Goal: Information Seeking & Learning: Learn about a topic

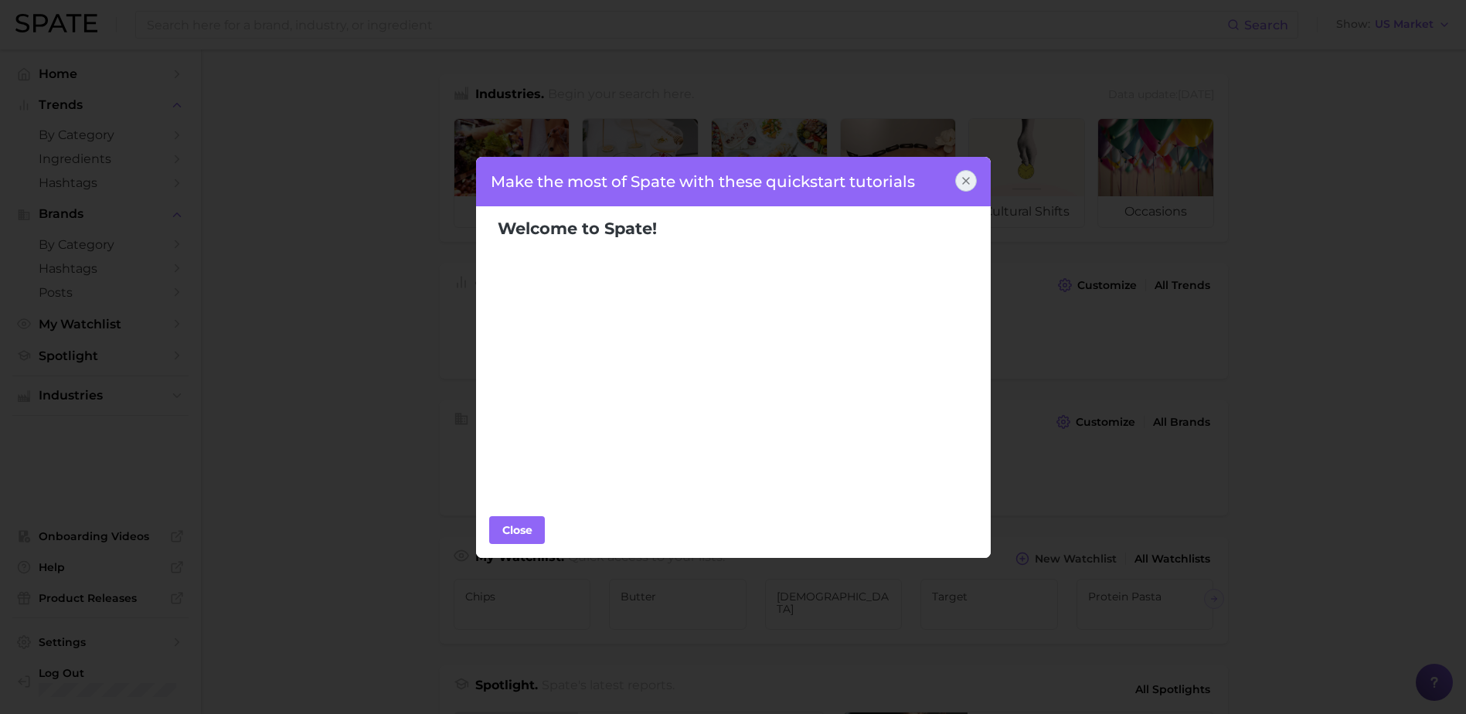
click at [975, 185] on div at bounding box center [966, 181] width 22 height 22
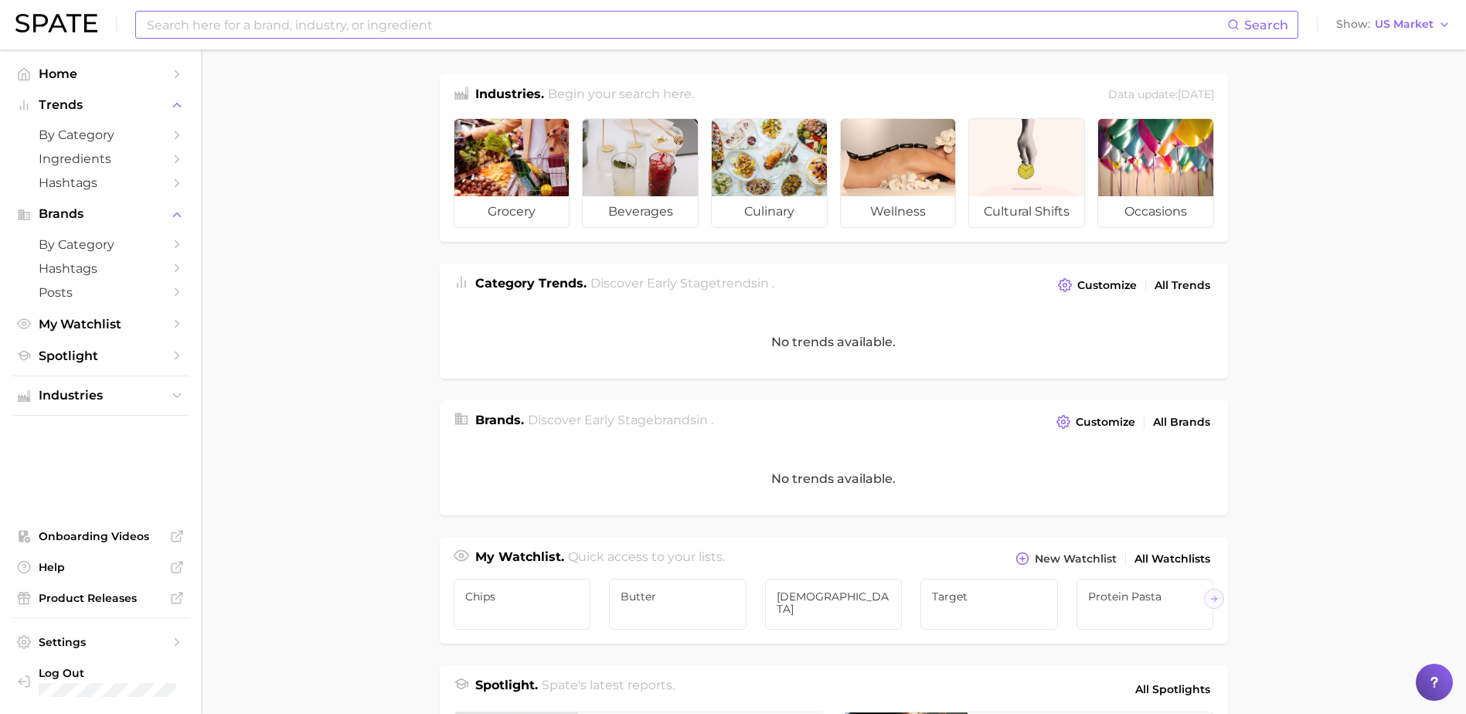
click at [363, 22] on input at bounding box center [686, 25] width 1082 height 26
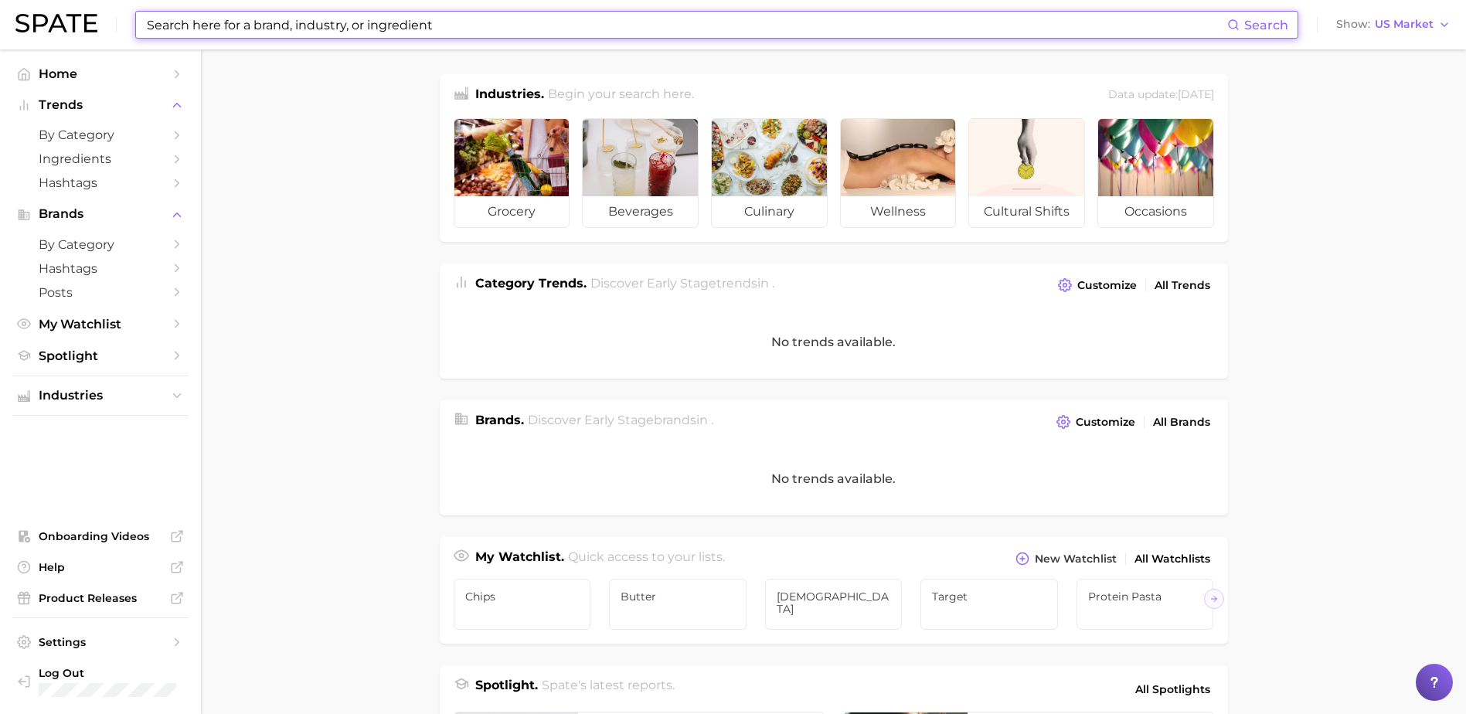
paste input "Kpop fandom growth"
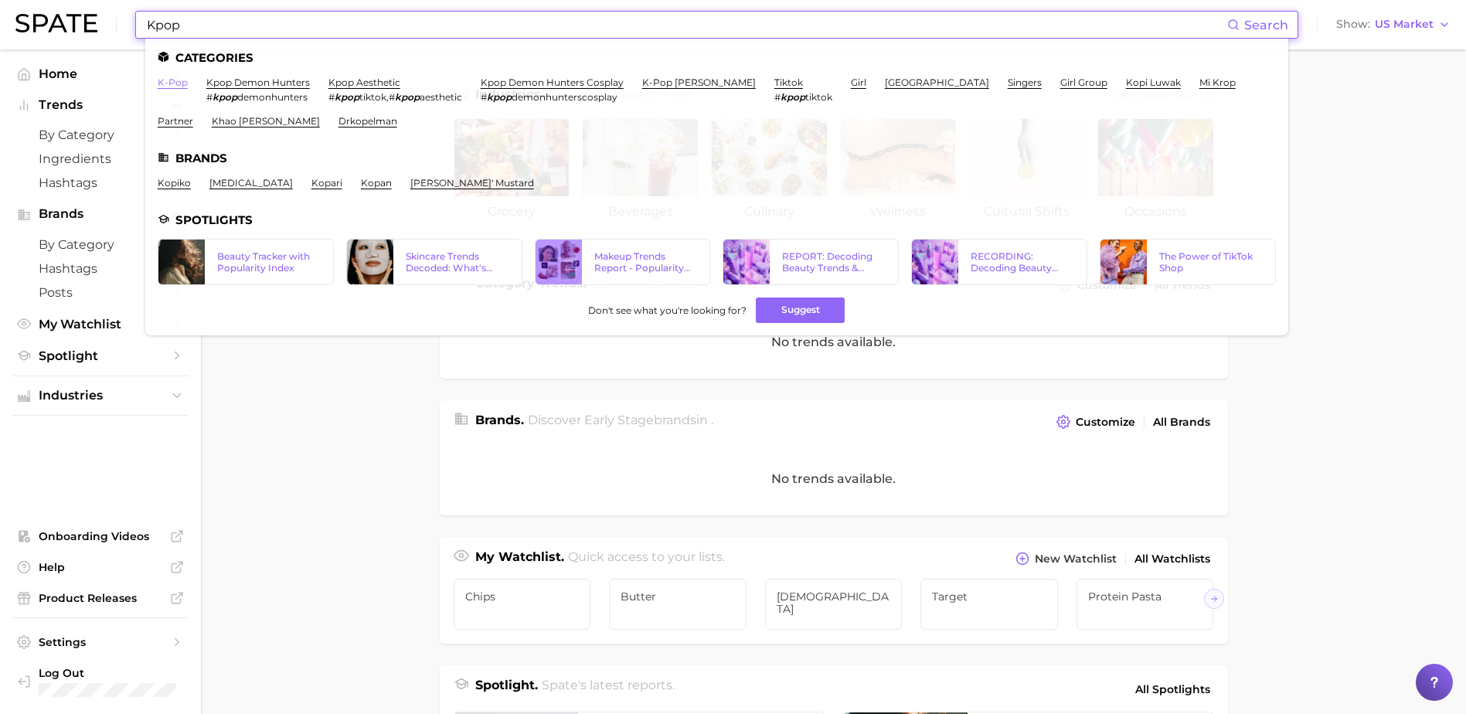
type input "Kpop"
click at [179, 83] on link "k-pop" at bounding box center [173, 83] width 30 height 12
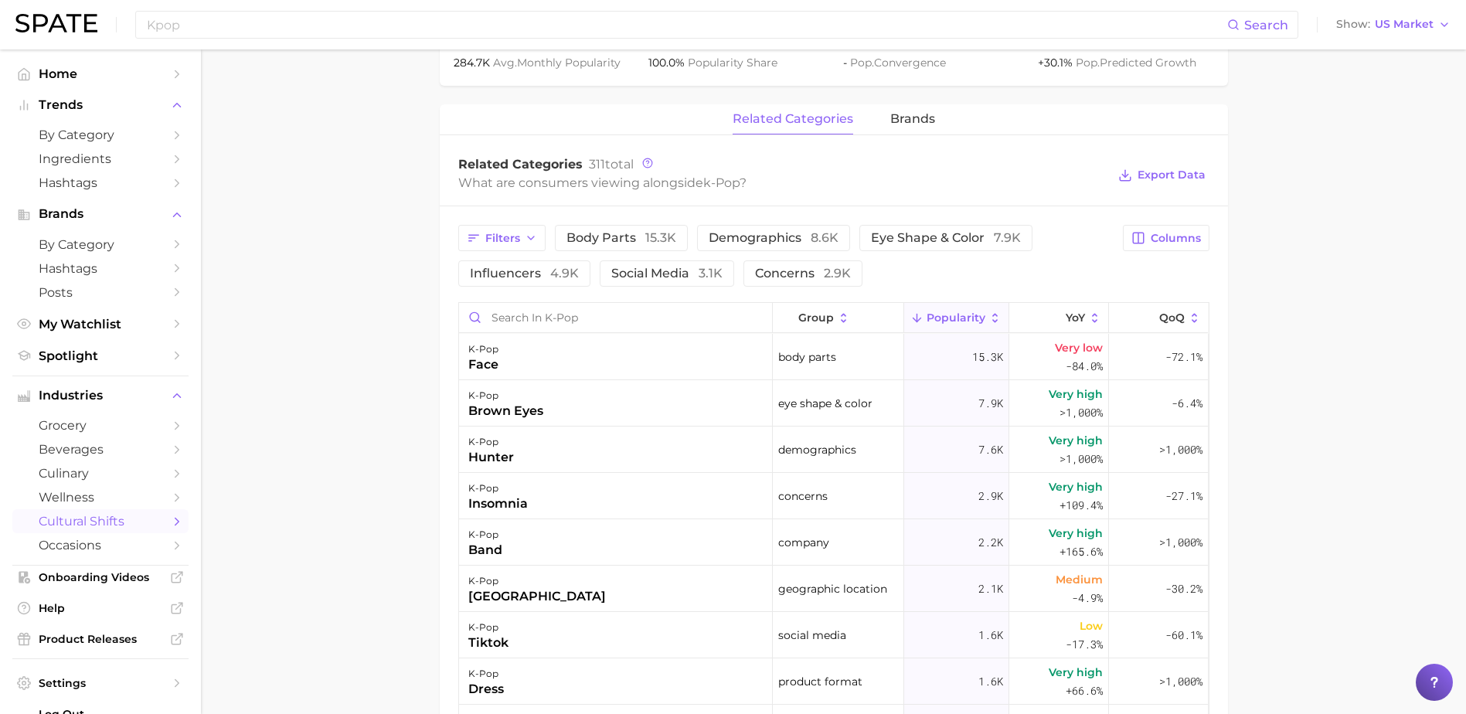
scroll to position [773, 0]
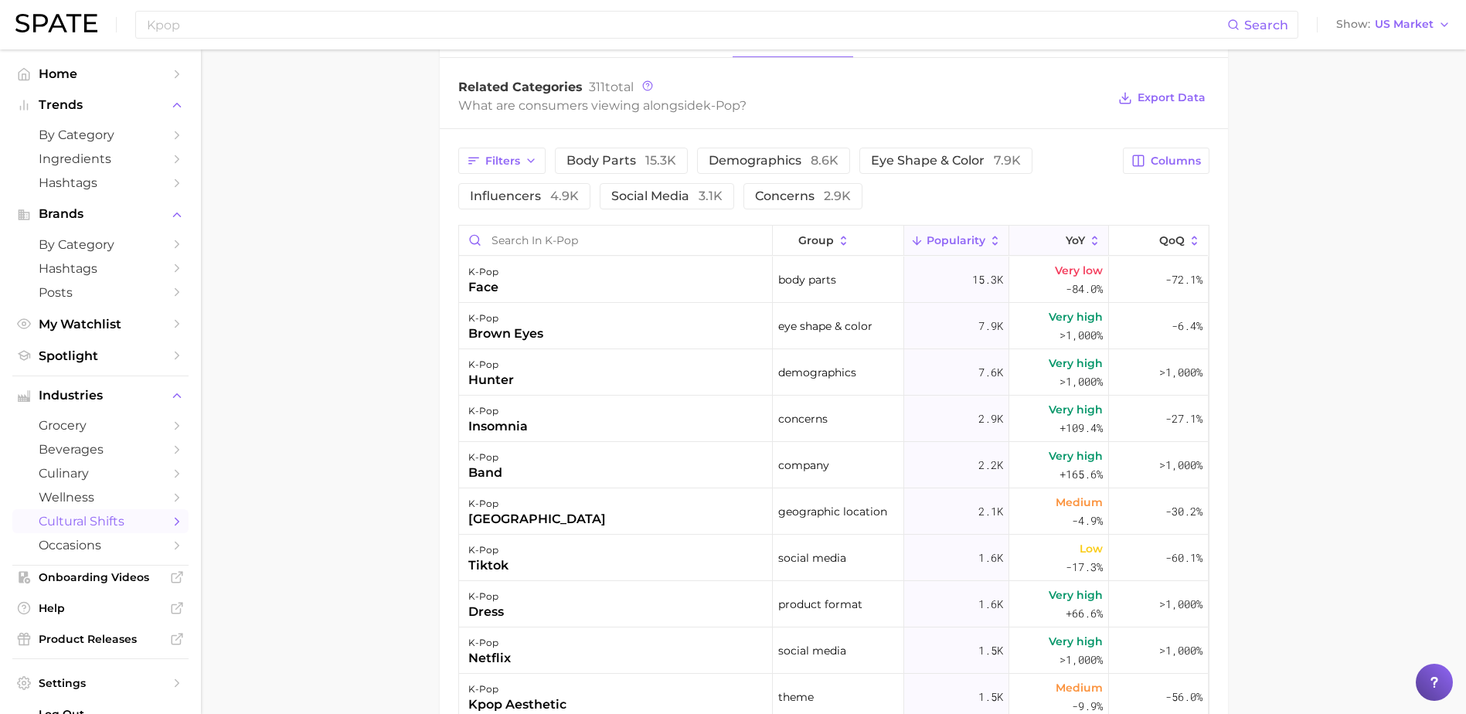
click at [1066, 240] on span "YoY" at bounding box center [1075, 240] width 19 height 12
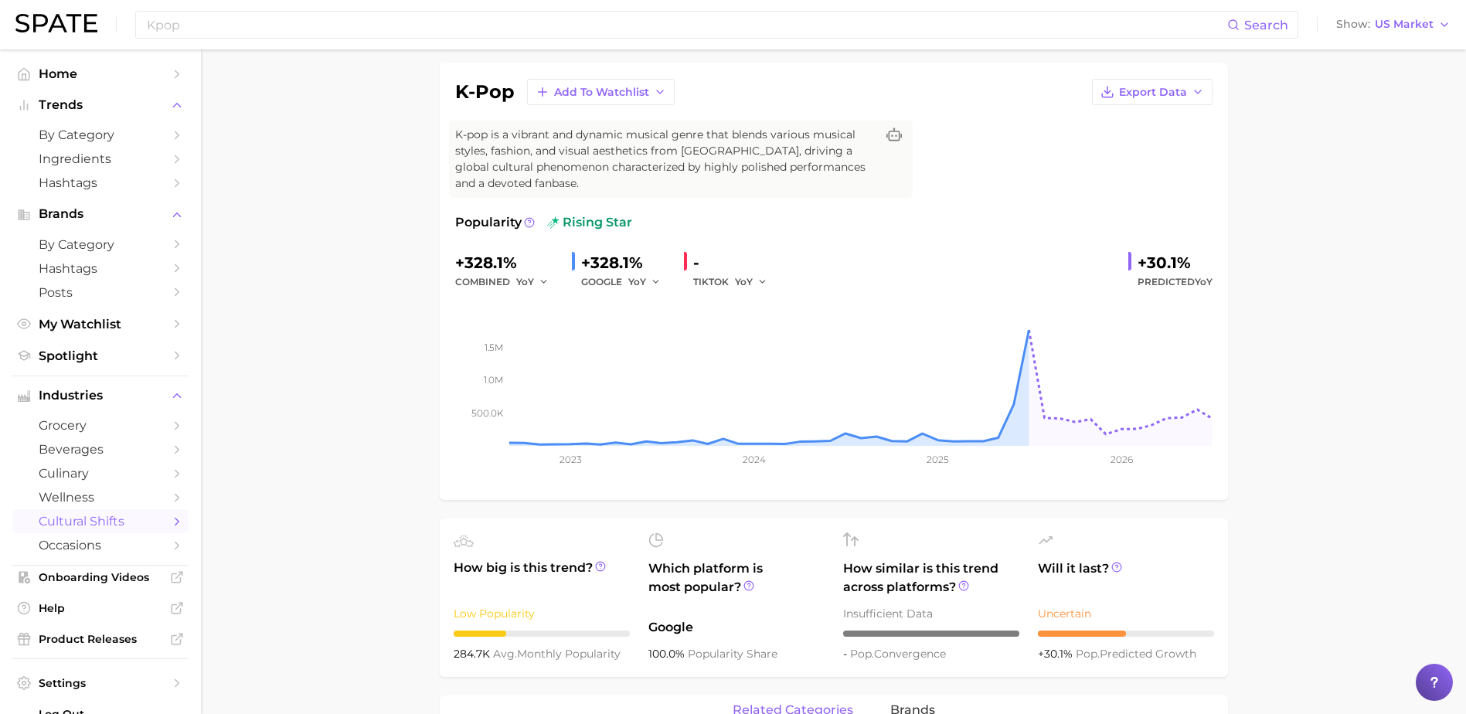
scroll to position [0, 0]
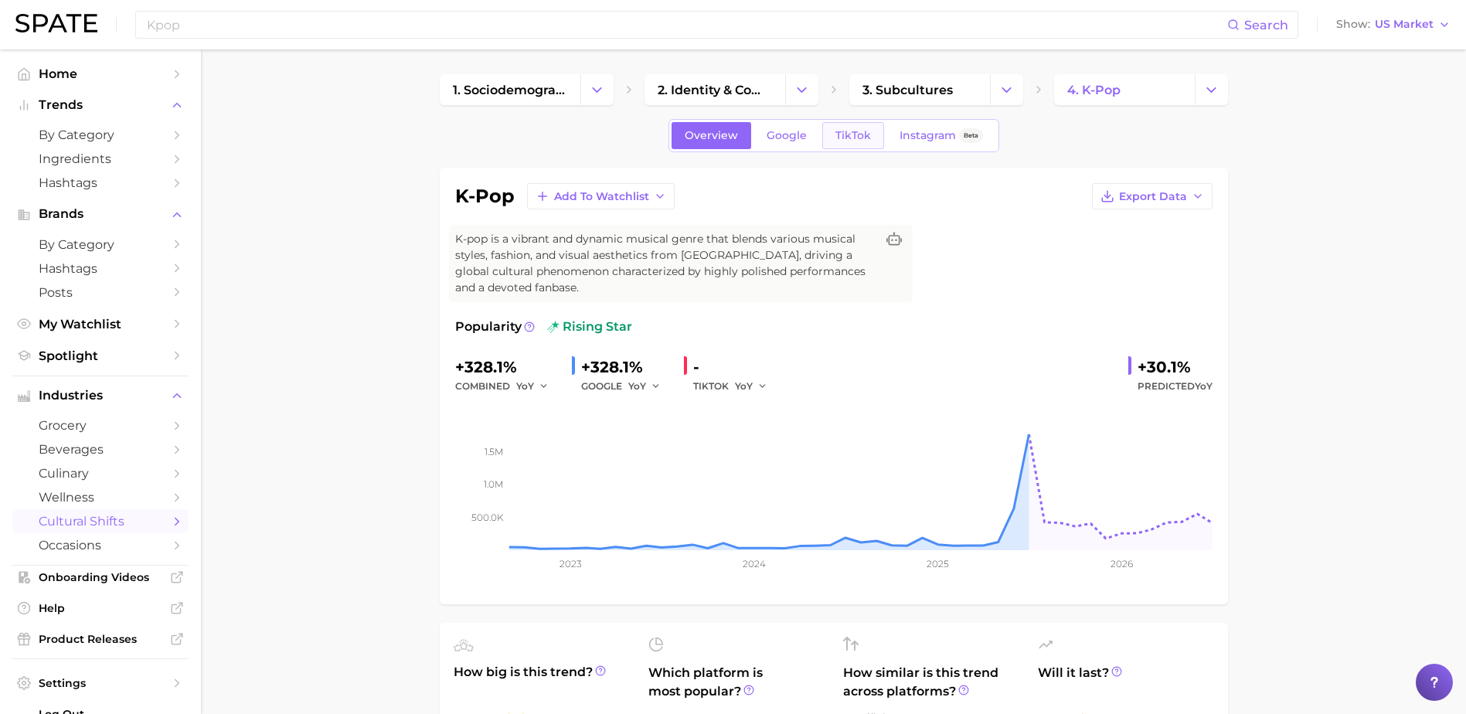
click at [859, 148] on link "TikTok" at bounding box center [853, 135] width 62 height 27
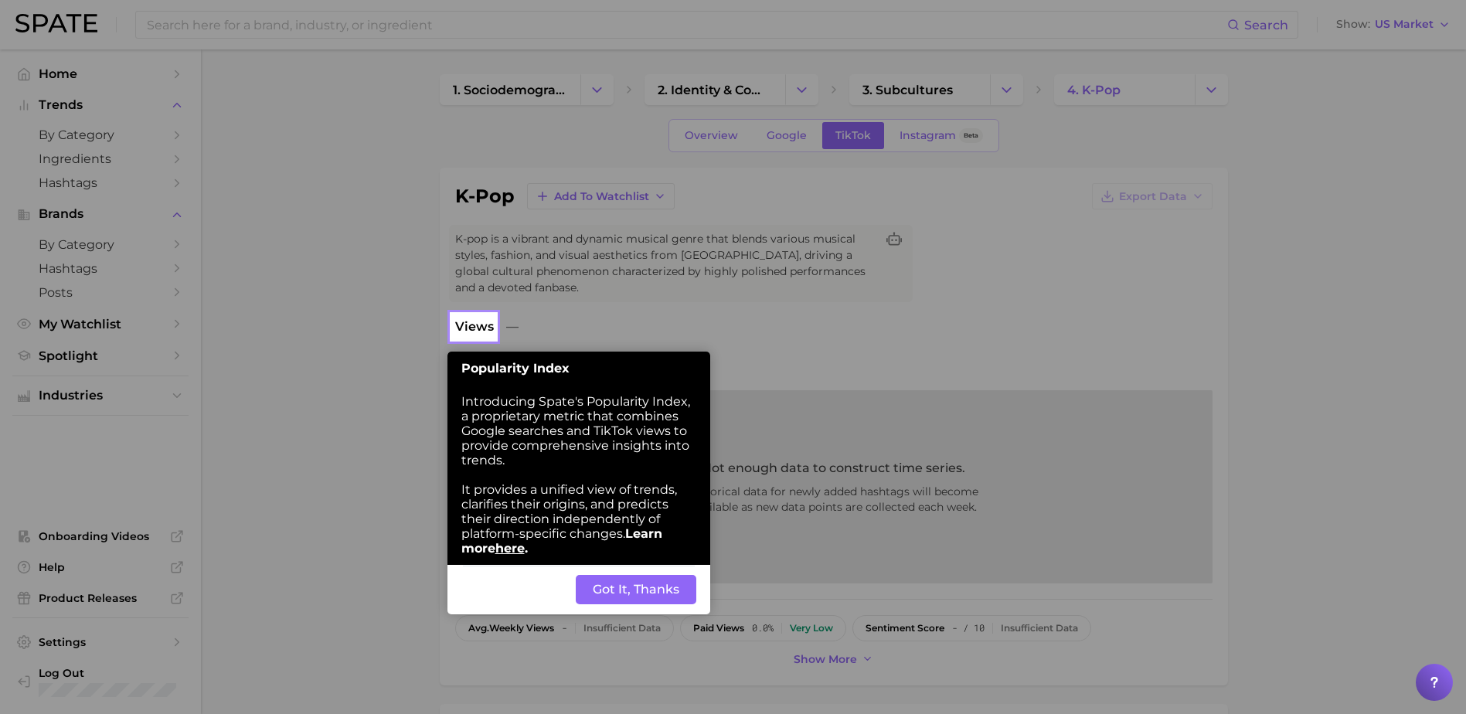
click at [623, 594] on button "Got It, Thanks" at bounding box center [636, 589] width 121 height 29
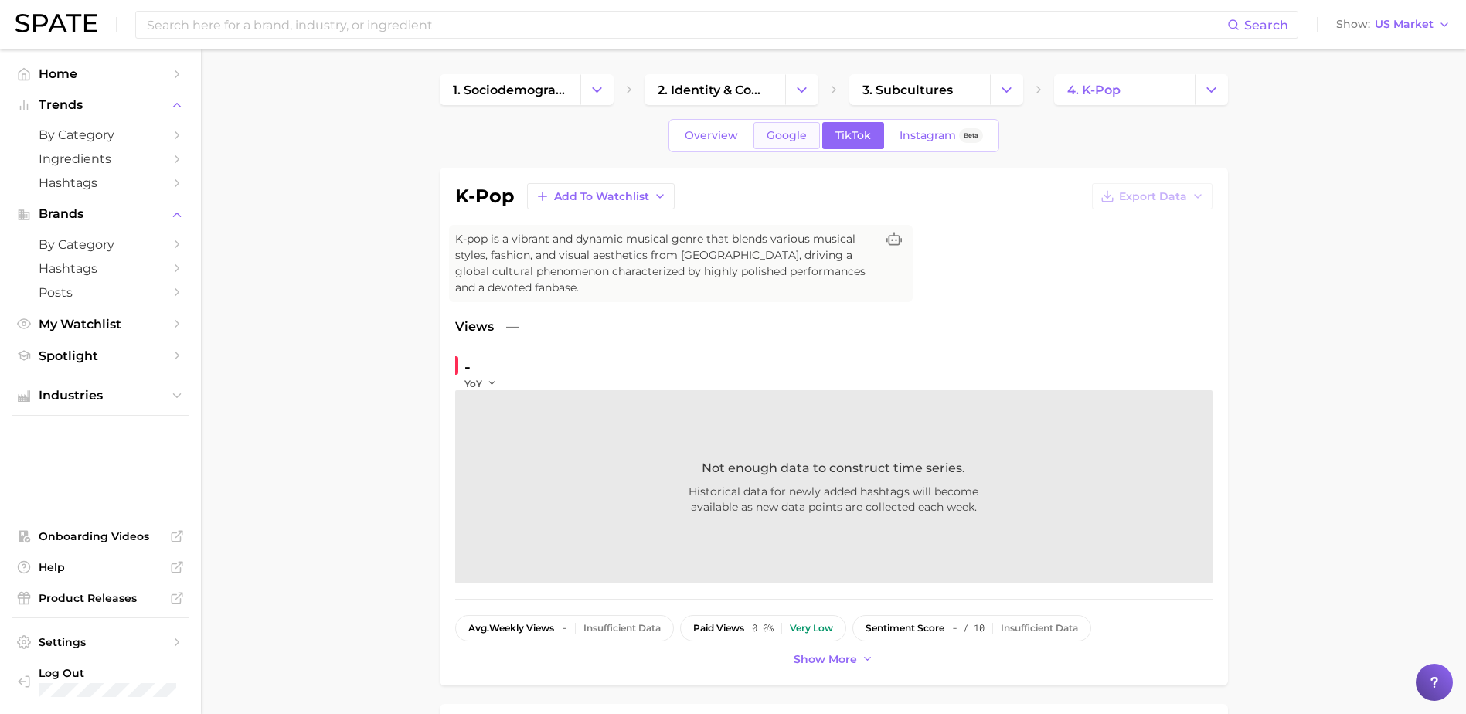
click at [798, 137] on span "Google" at bounding box center [787, 135] width 40 height 13
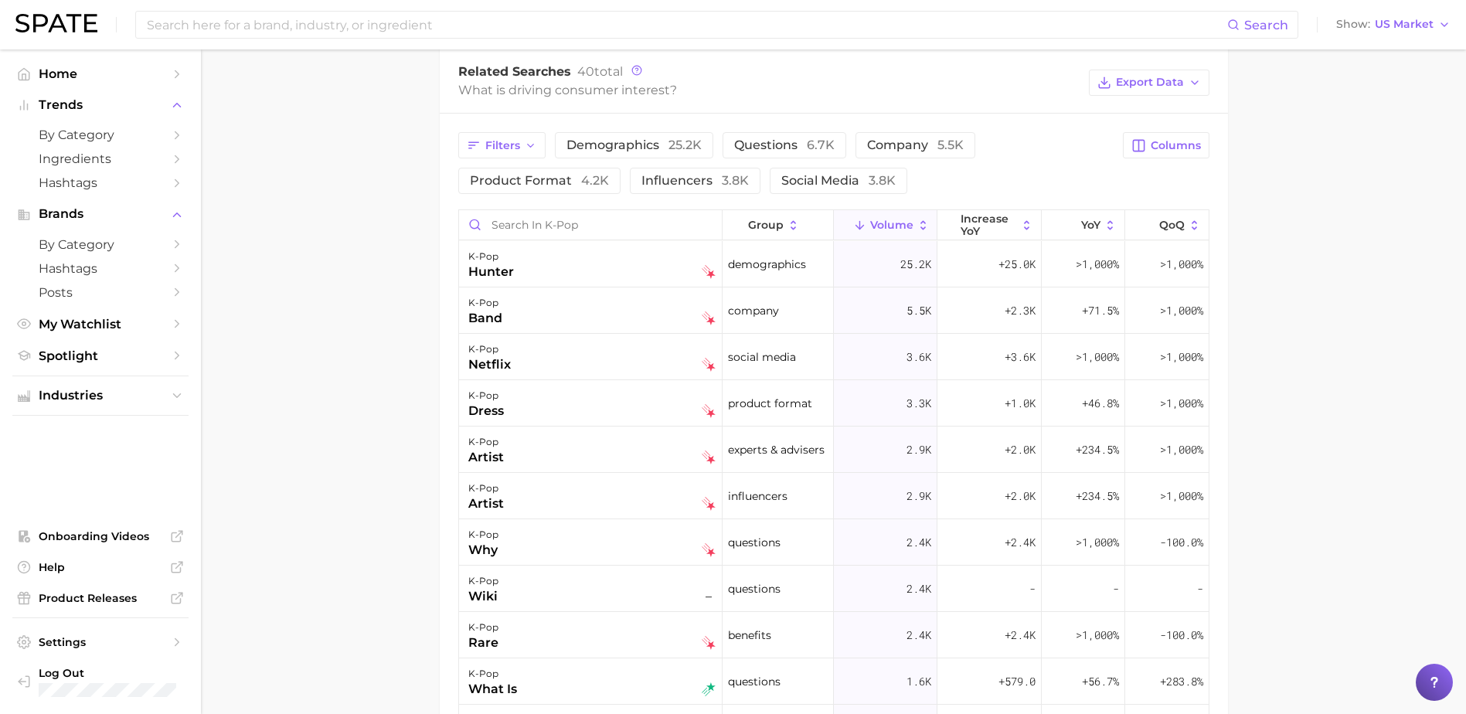
scroll to position [850, 0]
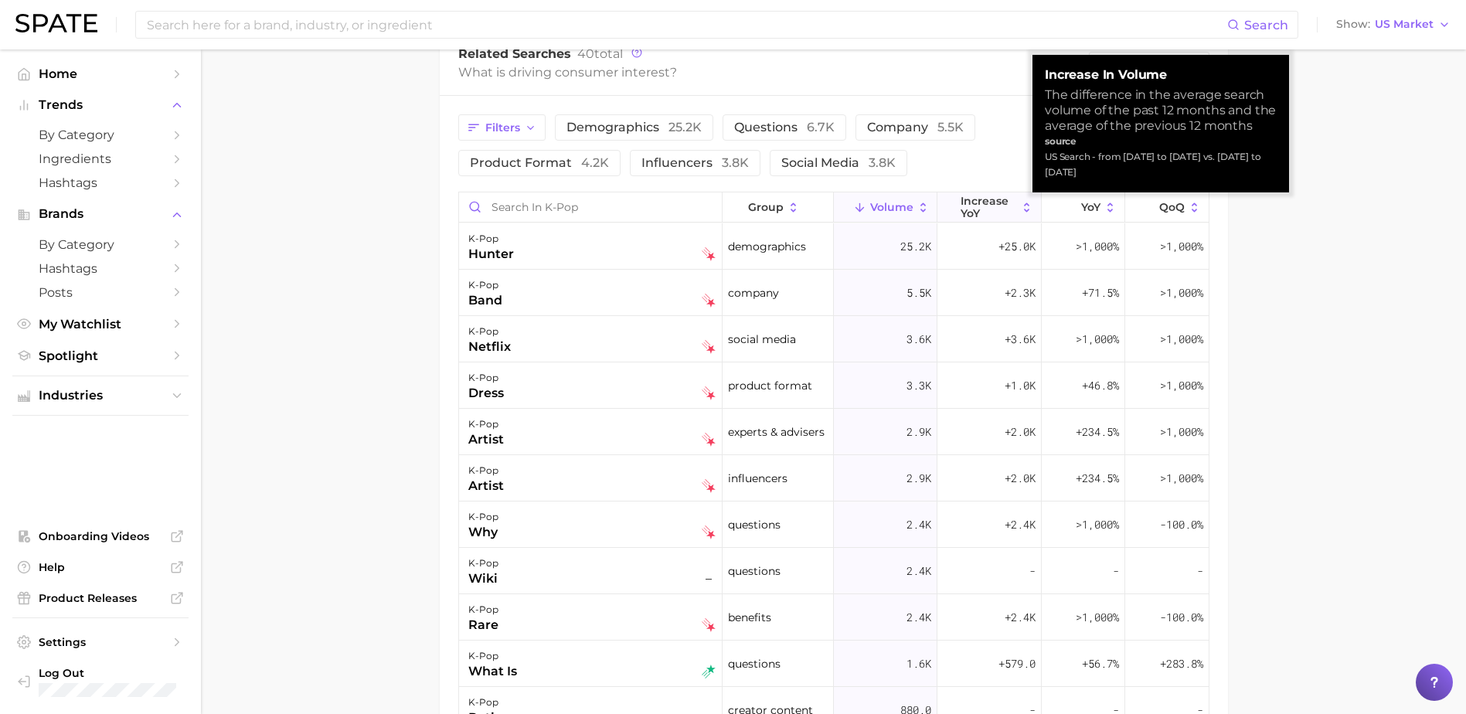
click at [967, 206] on span "increase YoY" at bounding box center [989, 207] width 56 height 25
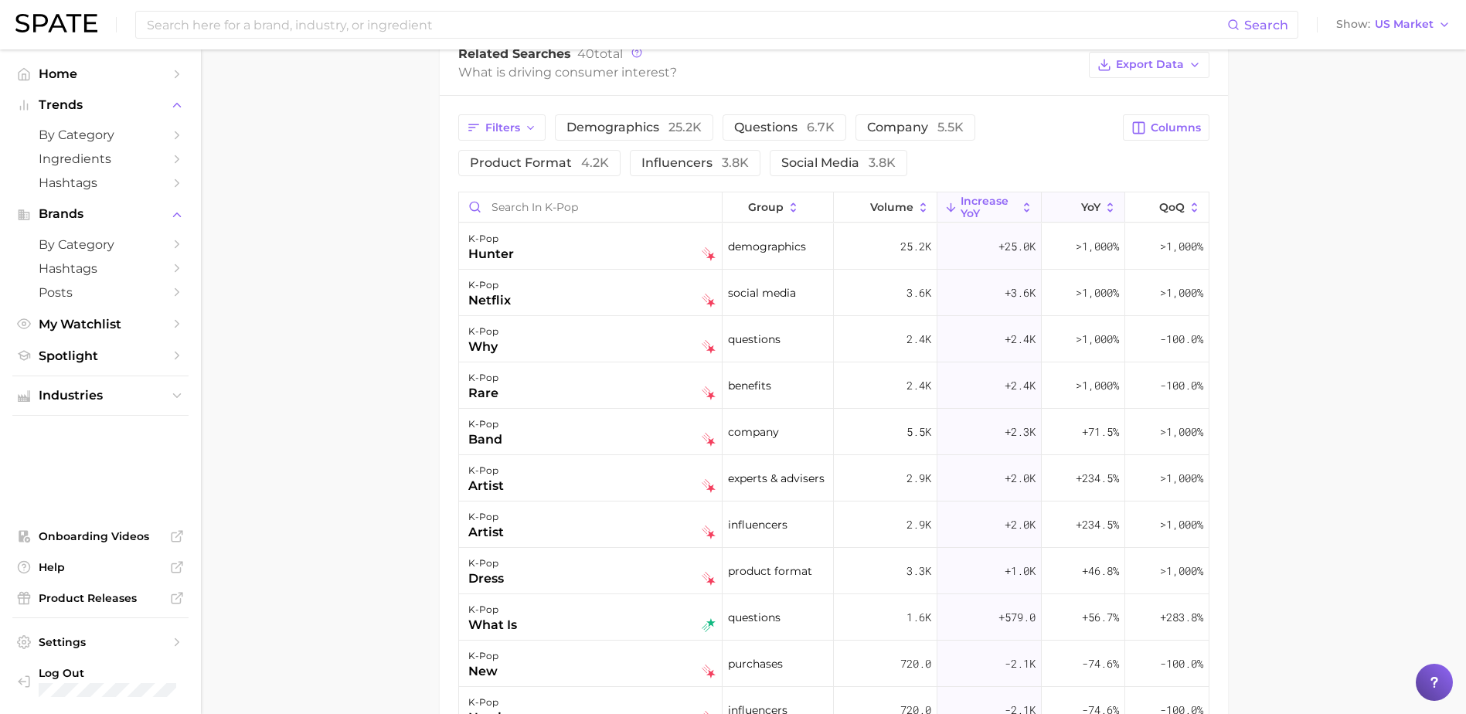
click at [1065, 206] on icon at bounding box center [1072, 208] width 14 height 14
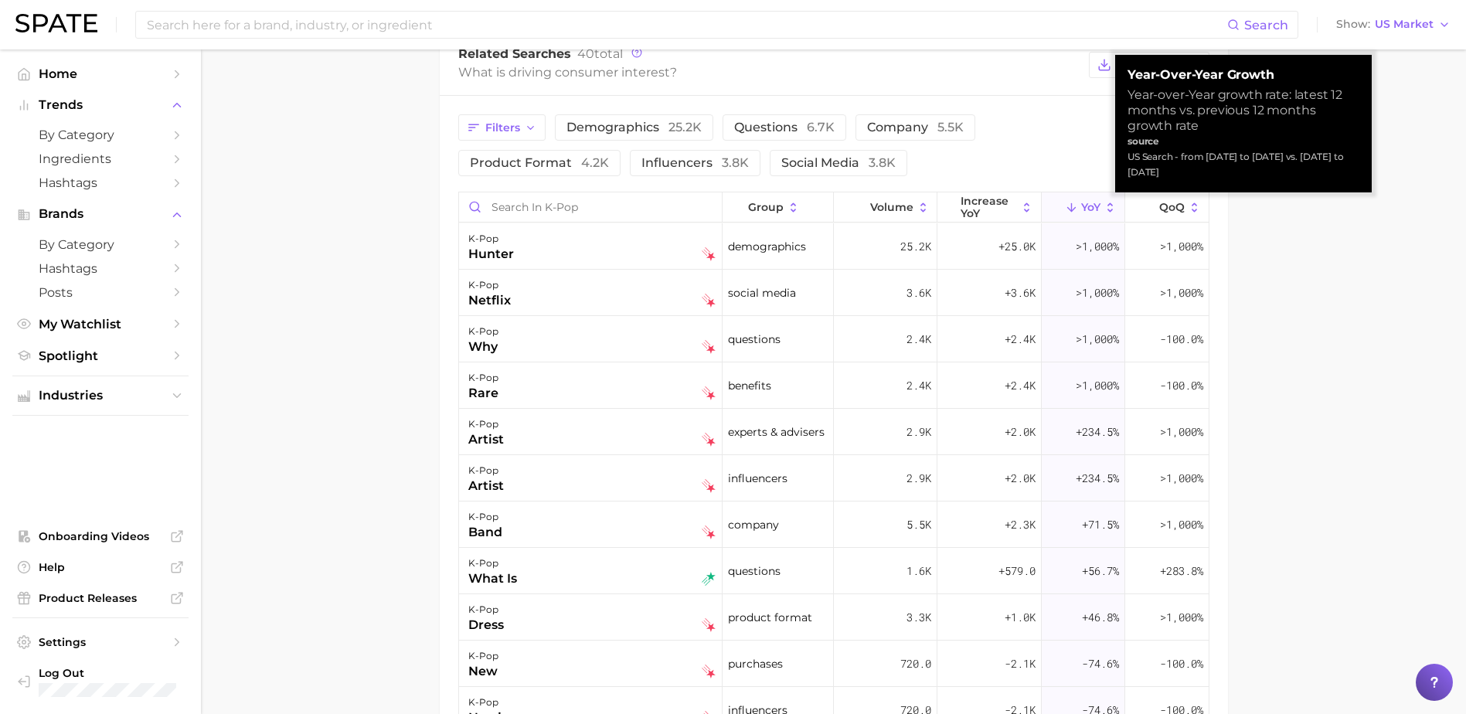
click at [1065, 206] on icon at bounding box center [1072, 208] width 14 height 14
click at [1068, 206] on polyline at bounding box center [1072, 205] width 8 height 4
